Goal: Navigation & Orientation: Find specific page/section

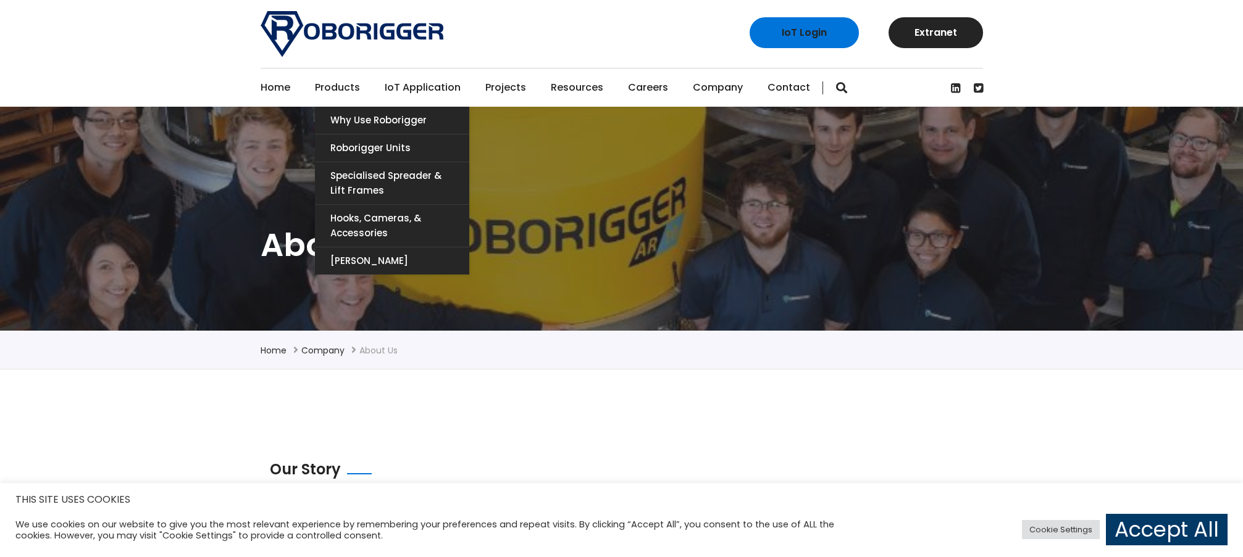
click at [334, 88] on link "Products" at bounding box center [337, 88] width 45 height 38
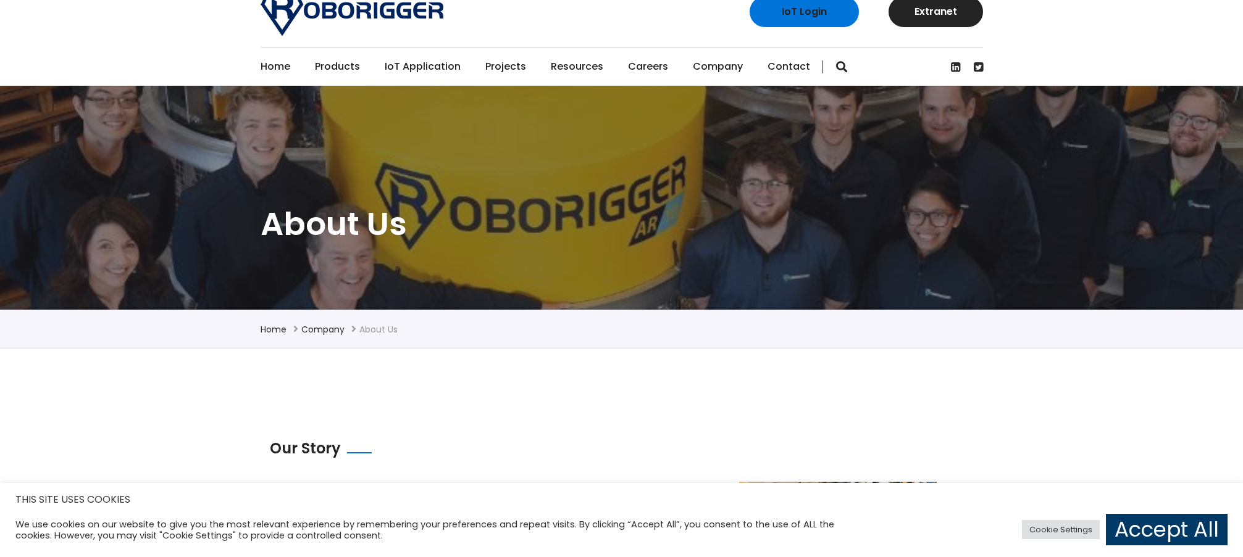
scroll to position [22, 0]
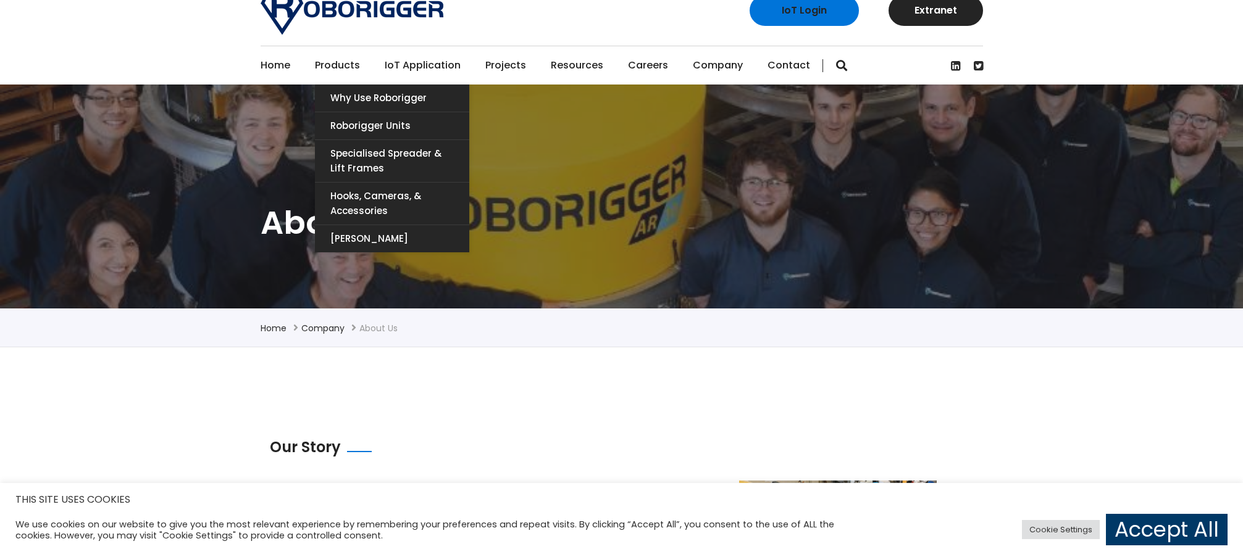
click at [333, 63] on link "Products" at bounding box center [337, 65] width 45 height 38
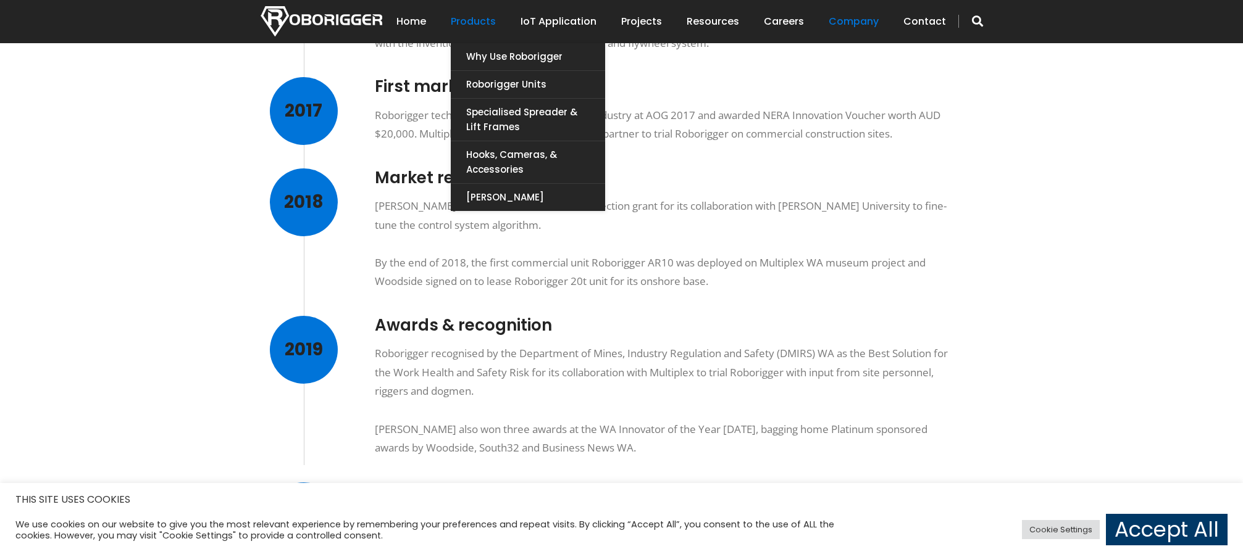
scroll to position [705, 0]
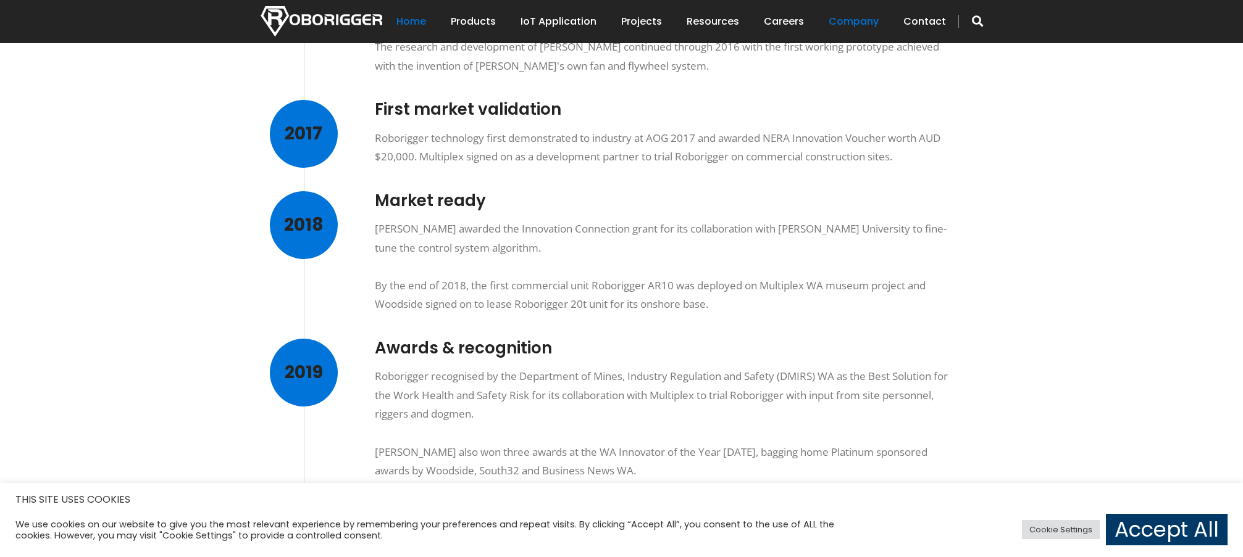
click at [415, 23] on link "Home" at bounding box center [411, 21] width 30 height 38
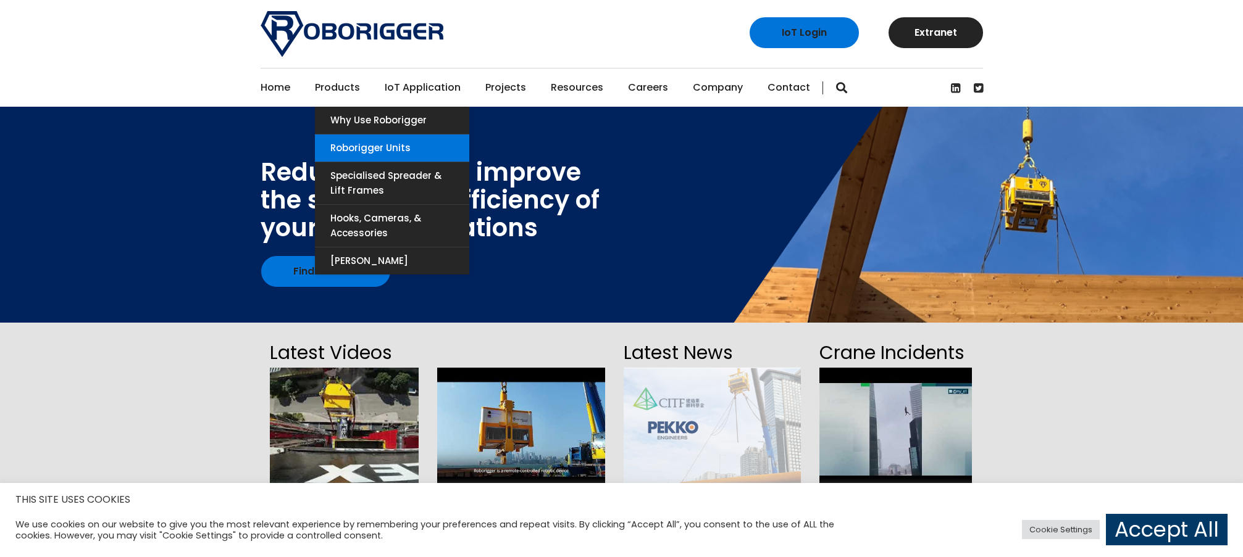
click at [358, 148] on link "Roborigger Units" at bounding box center [392, 148] width 154 height 27
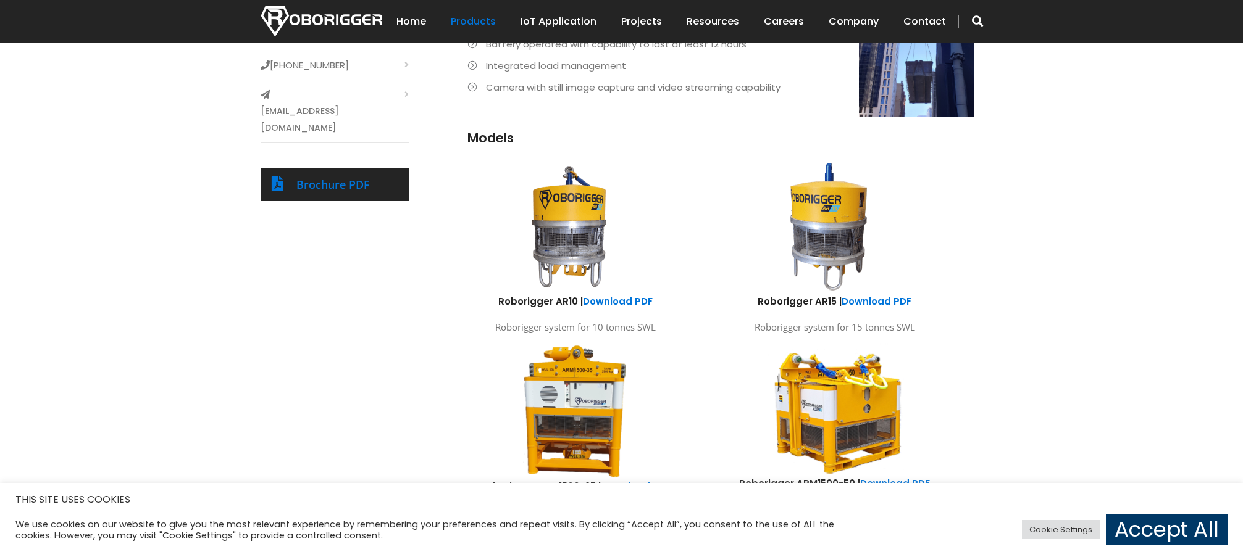
scroll to position [560, 0]
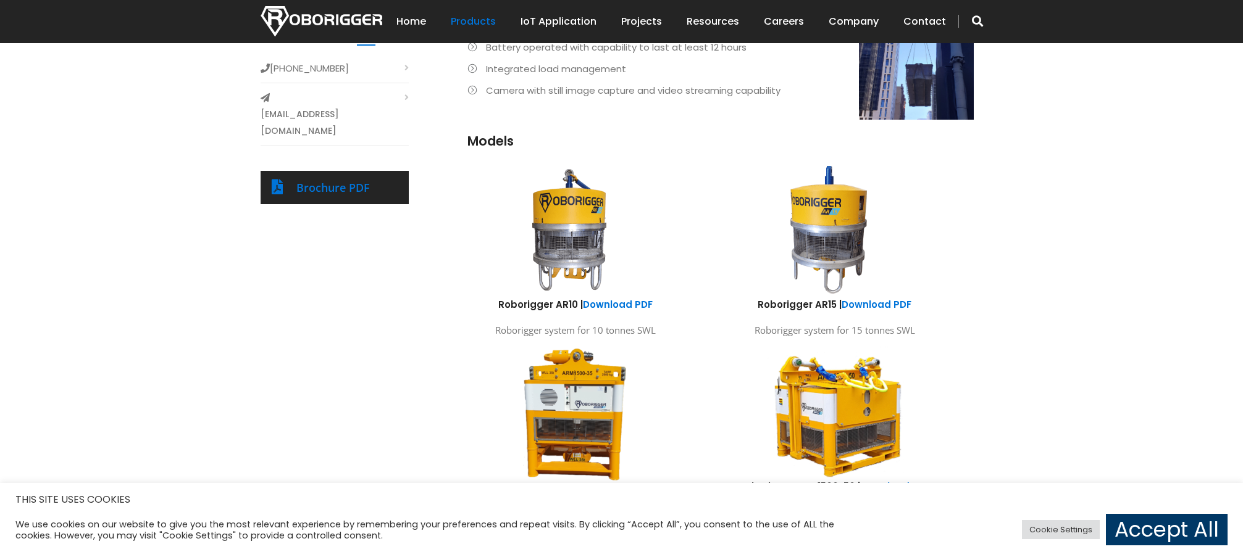
drag, startPoint x: 817, startPoint y: 228, endPoint x: 827, endPoint y: 1, distance: 227.4
click at [0, 0] on div "IoT Login Extranet Home Products Why use Roborigger Roborigger Units Specialise…" at bounding box center [621, 170] width 1243 height 1460
